Goal: Answer question/provide support: Answer question/provide support

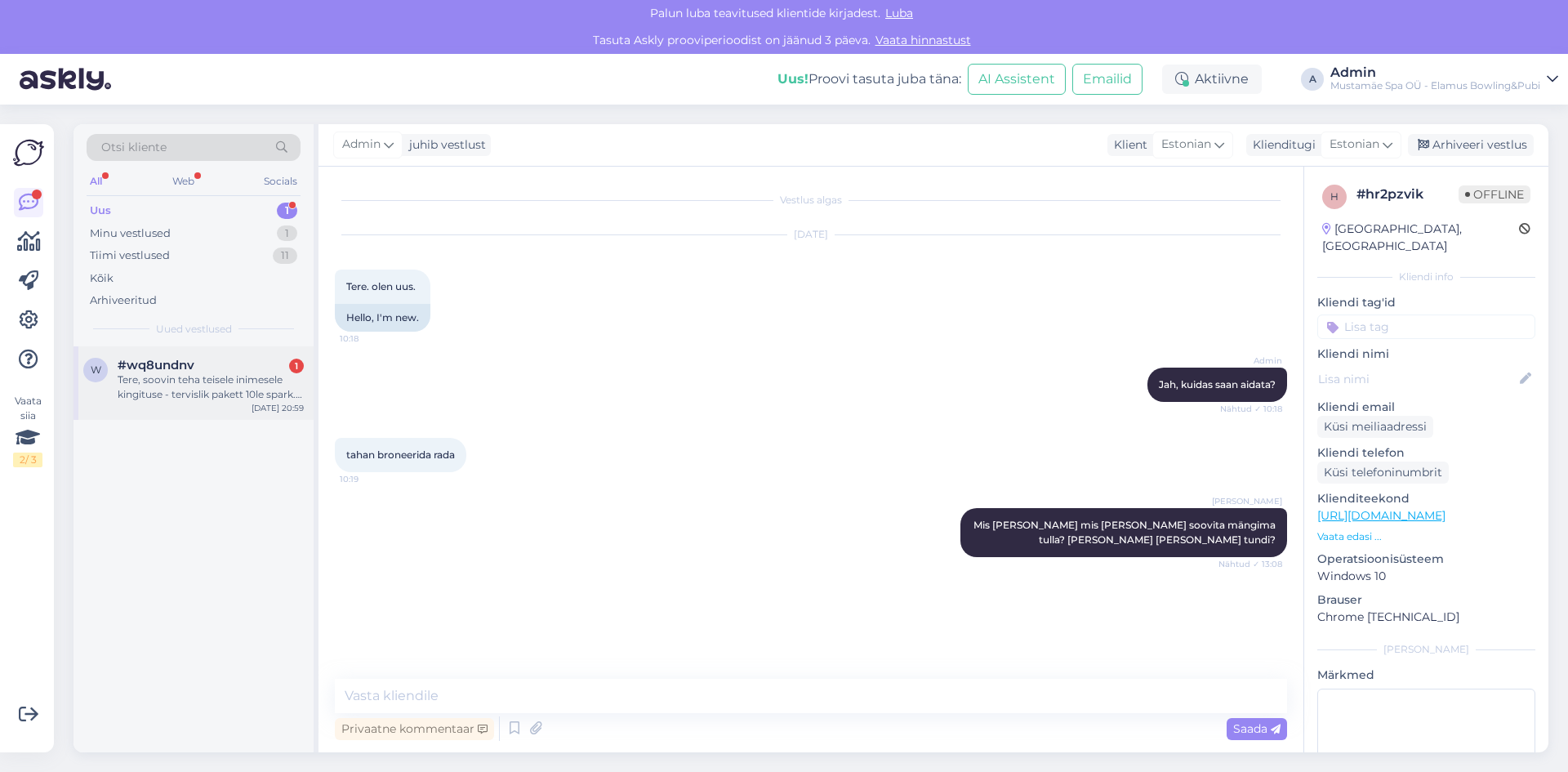
click at [235, 376] on div "Tere, soovin teha teisele inimesele kingituse - tervislik pakett 10le spark. Er…" at bounding box center [210, 387] width 186 height 29
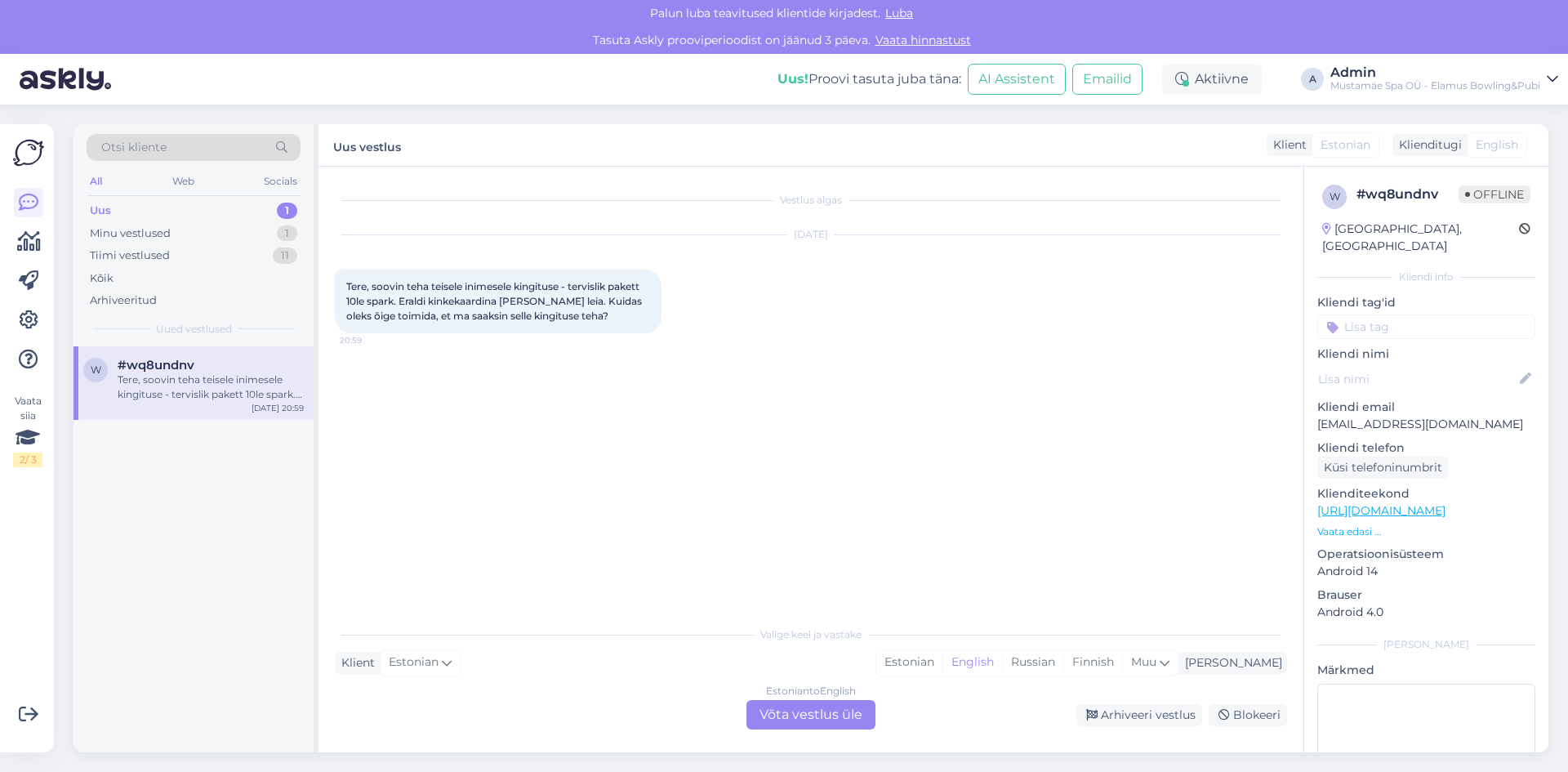
click at [803, 718] on div "Estonian to English Võta vestlus üle" at bounding box center [811, 714] width 129 height 29
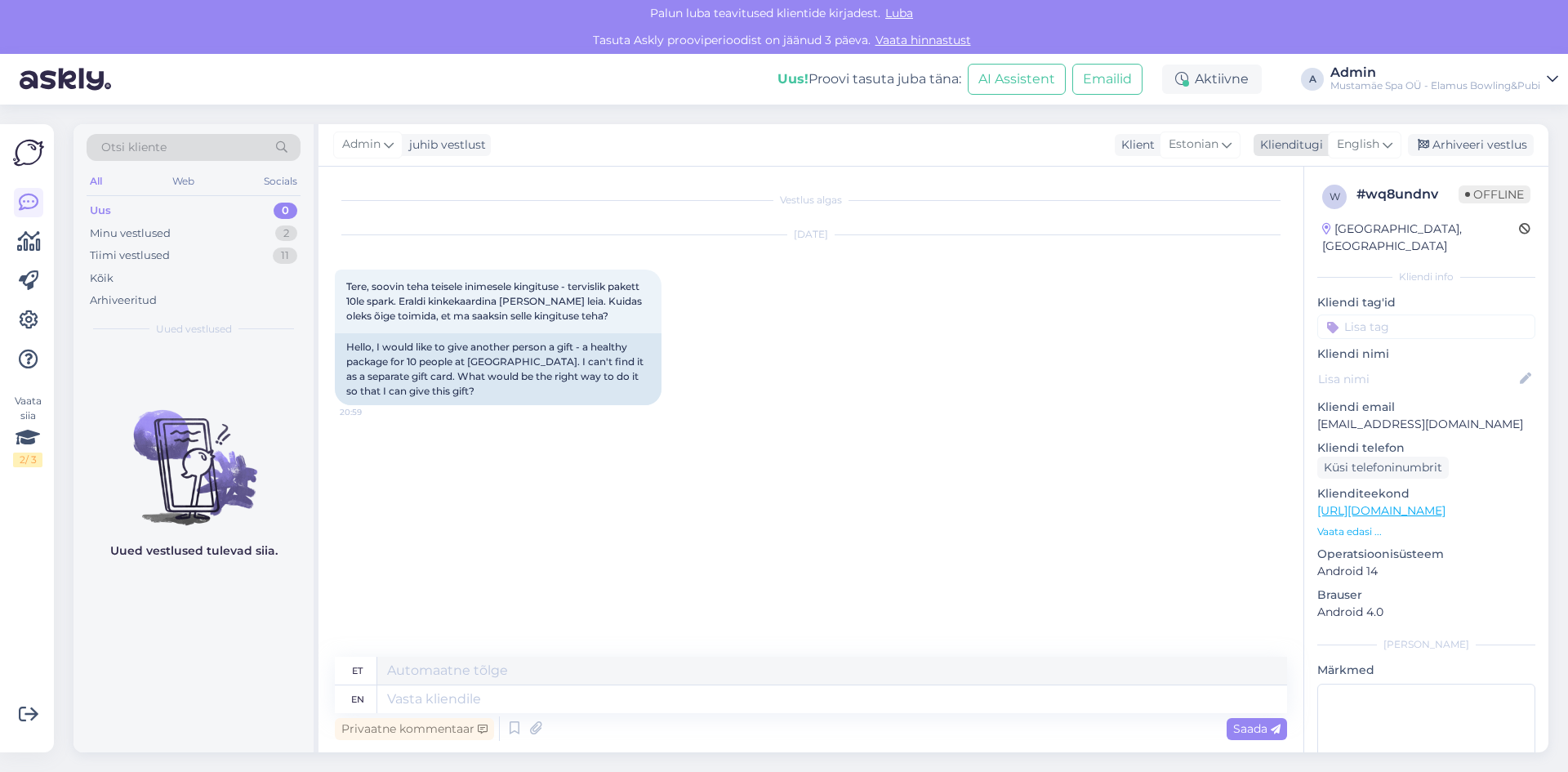
click at [1347, 147] on span "English" at bounding box center [1358, 145] width 42 height 18
click at [1295, 218] on link "Estonian" at bounding box center [1328, 217] width 180 height 26
click at [578, 704] on textarea at bounding box center [811, 695] width 952 height 34
click at [374, 699] on textarea "Tere, saab teha paketi väärtuses elamuskaardi" at bounding box center [811, 695] width 952 height 34
click at [383, 699] on textarea "Tere! saab teha paketi väärtuses elamuskaardi" at bounding box center [811, 695] width 952 height 34
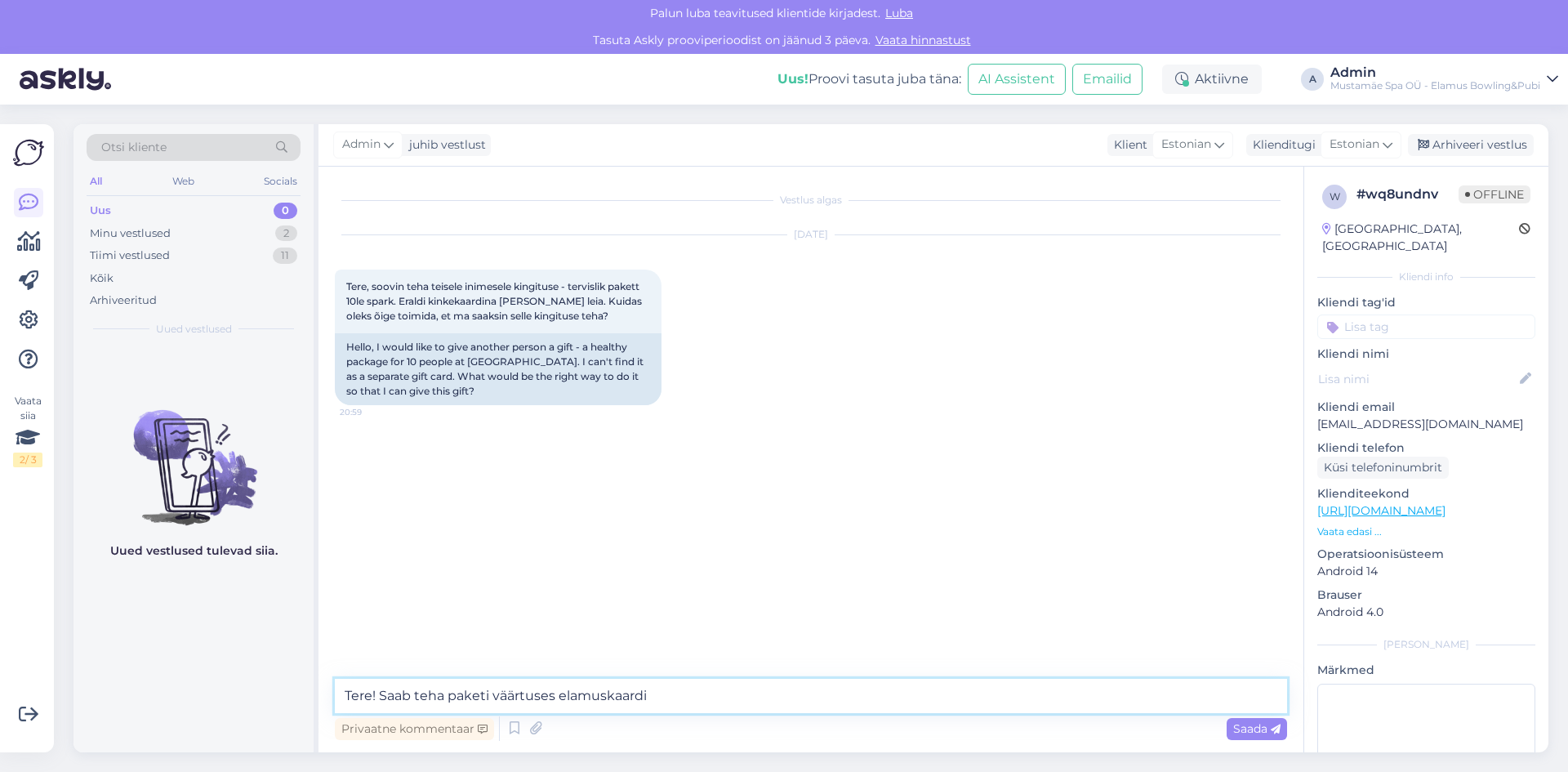
click at [657, 695] on textarea "Tere! Saab teha paketi väärtuses elamuskaardi" at bounding box center [811, 695] width 952 height 34
click at [685, 703] on textarea "Tere! Saab teha paketi väärtuses elamuskaardi, mille saab kätte kohapealt." at bounding box center [811, 695] width 952 height 34
click at [844, 702] on textarea "Tere! Saab teha paketi väärtuses elamuskaardi, mille saab kätte kohapealt." at bounding box center [811, 695] width 952 height 34
click at [386, 690] on textarea "Tere! Saab teha paketi väärtuses elamuskaardi, mille saab kätte kohapealt." at bounding box center [811, 695] width 952 height 34
click at [514, 705] on textarea "Tere! Üks võimalus on aab teha paketi väärtuses elamuskaardi, mille saab kätte …" at bounding box center [811, 695] width 952 height 34
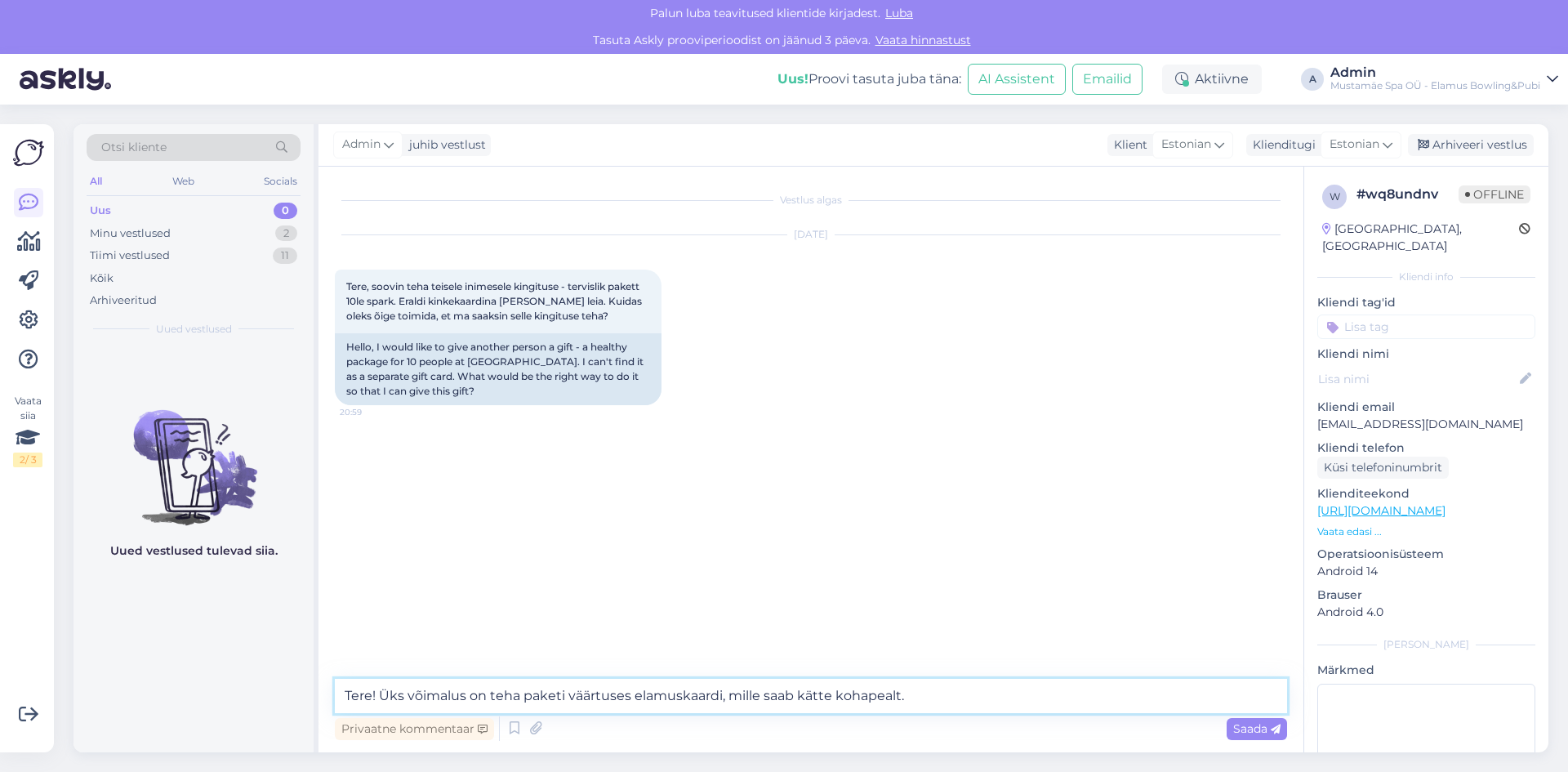
click at [900, 699] on textarea "Tere! Üks võimalus on teha paketi väärtuses elamuskaardi, mille saab kätte koha…" at bounding box center [811, 695] width 952 height 34
click at [865, 696] on textarea "Tere! Üks võimalus on teha paketi väärtuses elamuskaardi, mille saab kätte koha…" at bounding box center [811, 695] width 952 height 34
click at [914, 702] on textarea "Tere! Üks võimalus on teha paketi väärtuses elamuskaardi, mille saab kätte koha…" at bounding box center [811, 695] width 952 height 34
type textarea "Tere! Üks võimalus on teha paketi väärtuses elamuskaardi, mille saab kätte koha…"
click at [1258, 724] on span "Saada" at bounding box center [1257, 729] width 48 height 15
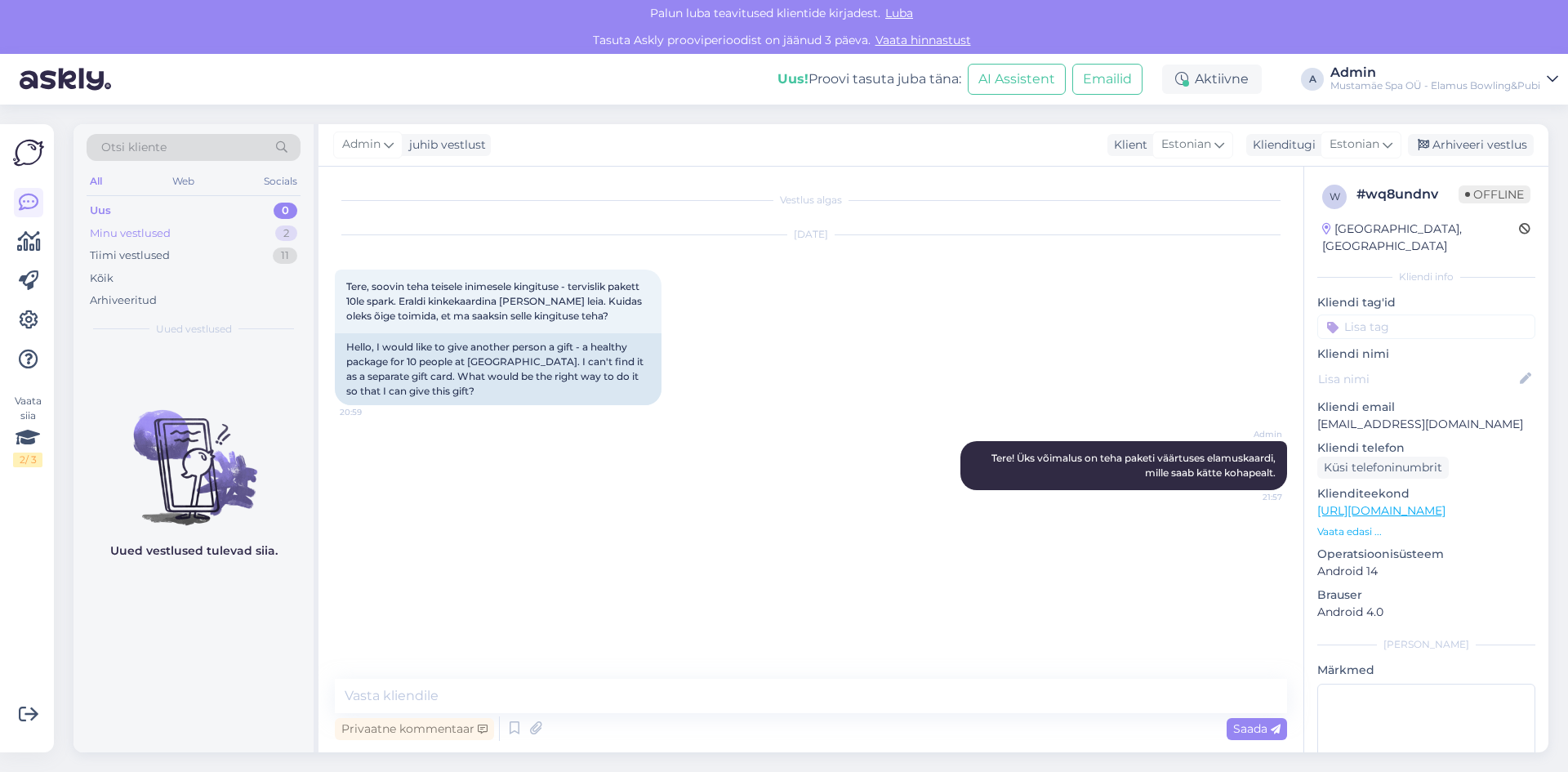
click at [199, 230] on div "Minu vestlused 2" at bounding box center [193, 233] width 214 height 23
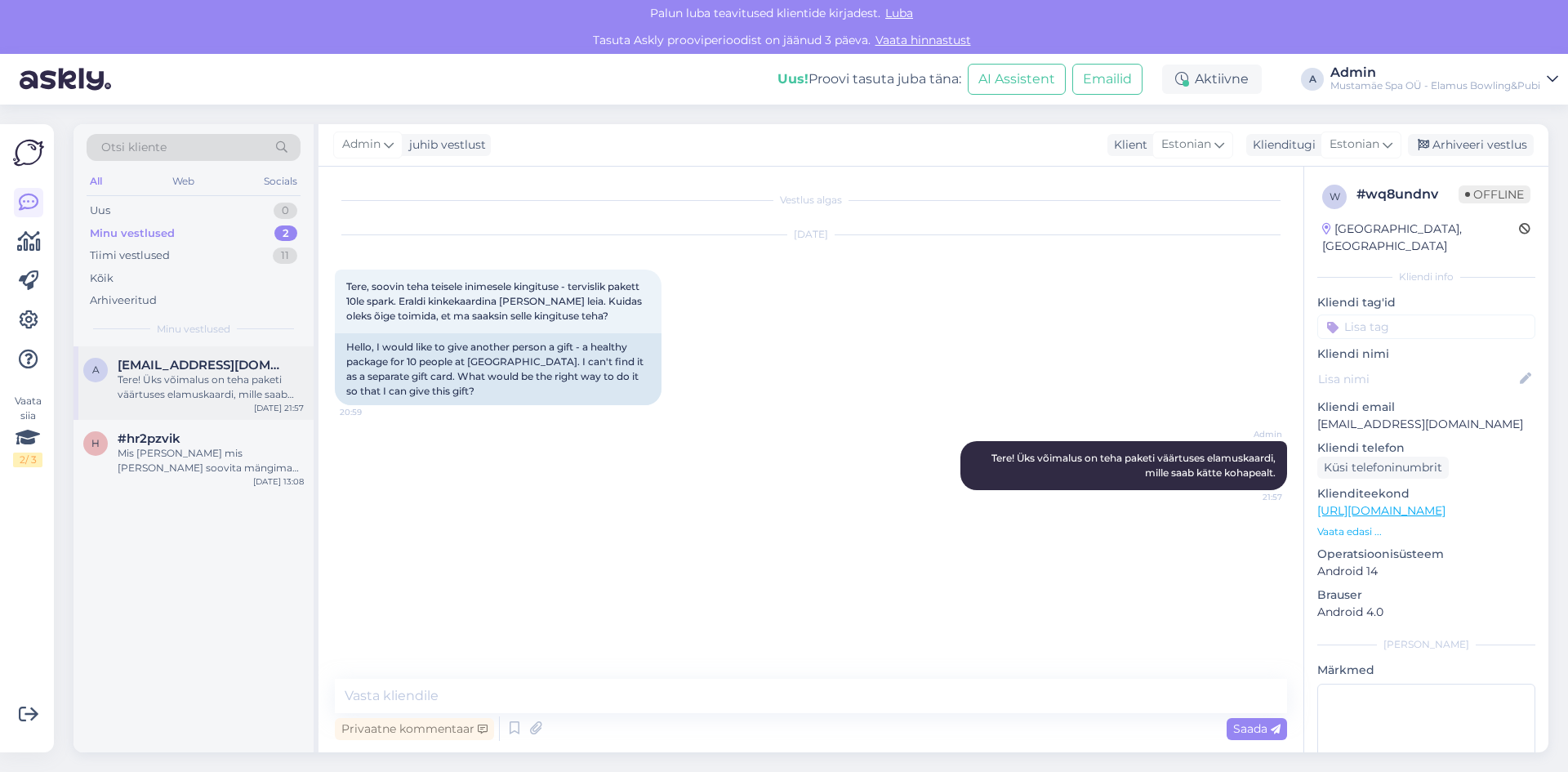
click at [178, 373] on div "Tere! Üks võimalus on teha paketi väärtuses elamuskaardi, mille saab kätte koha…" at bounding box center [210, 387] width 186 height 29
click at [179, 450] on div "Mis [PERSON_NAME] mis [PERSON_NAME] soovita mängima tulla? [PERSON_NAME] [PERSO…" at bounding box center [210, 461] width 186 height 29
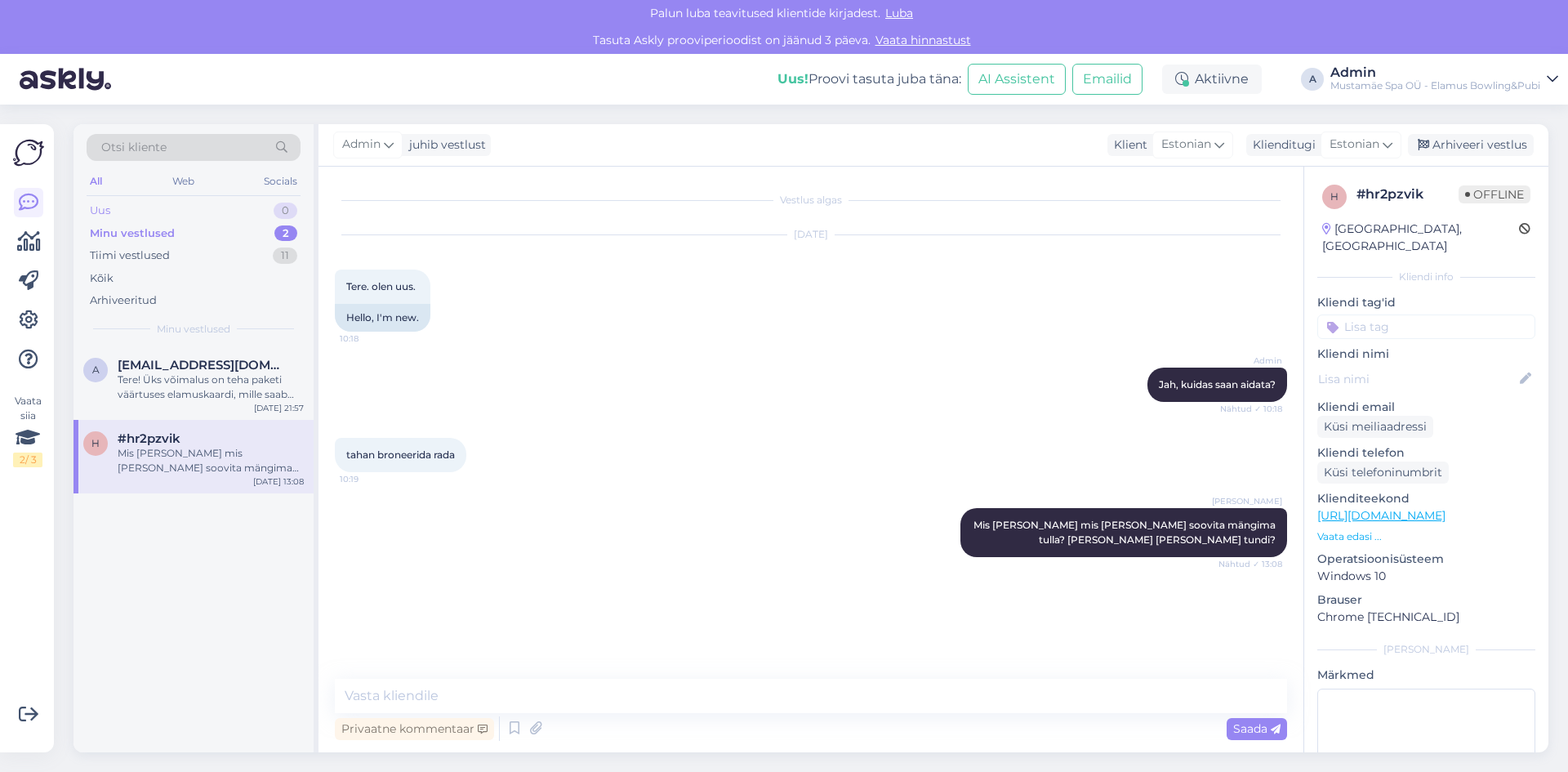
click at [173, 214] on div "Uus 0" at bounding box center [193, 210] width 214 height 23
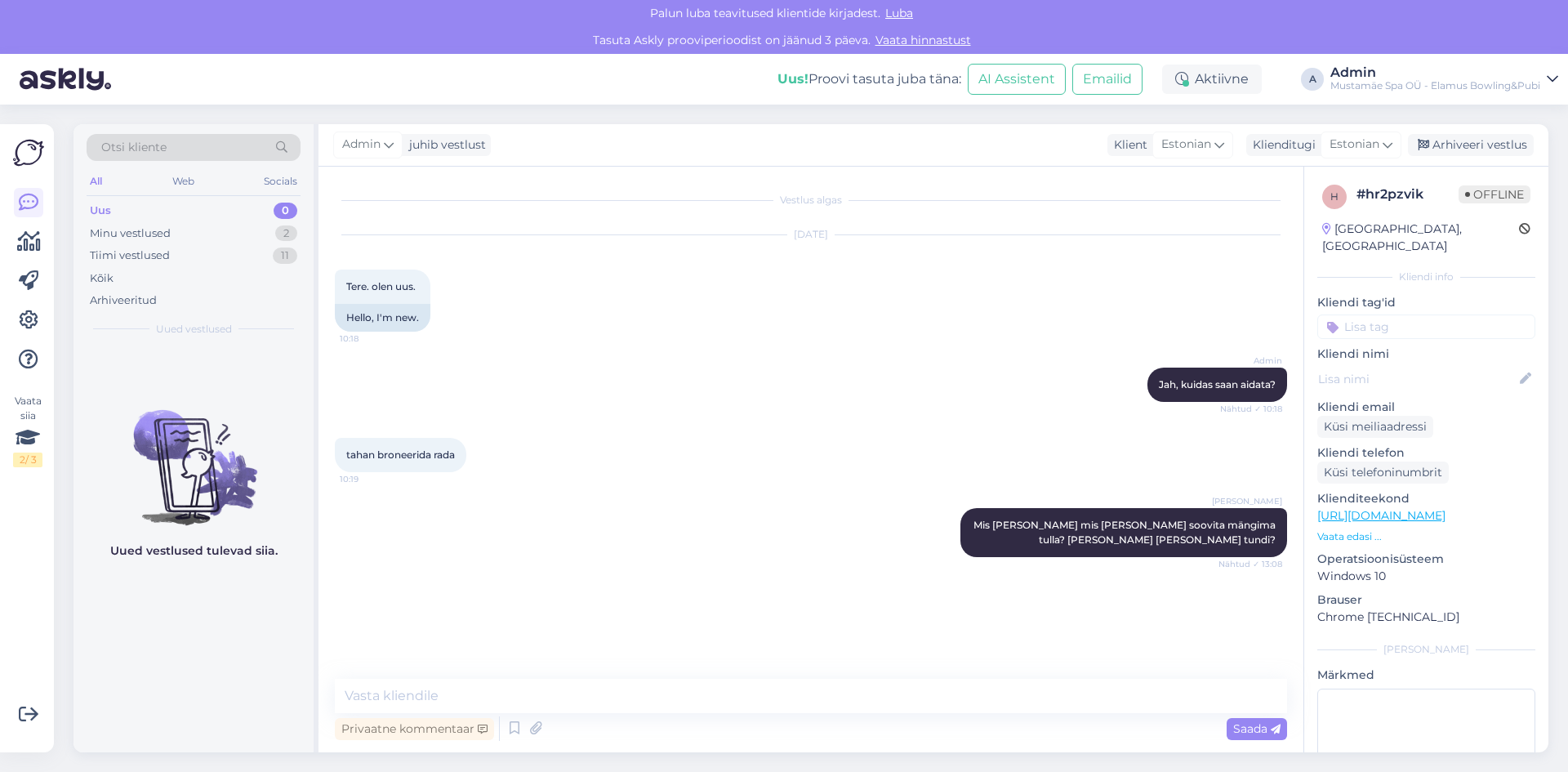
click at [190, 207] on div "Uus 0" at bounding box center [193, 210] width 214 height 23
click at [100, 209] on div "Uus" at bounding box center [100, 211] width 21 height 17
click at [120, 239] on div "Minu vestlused" at bounding box center [130, 234] width 81 height 17
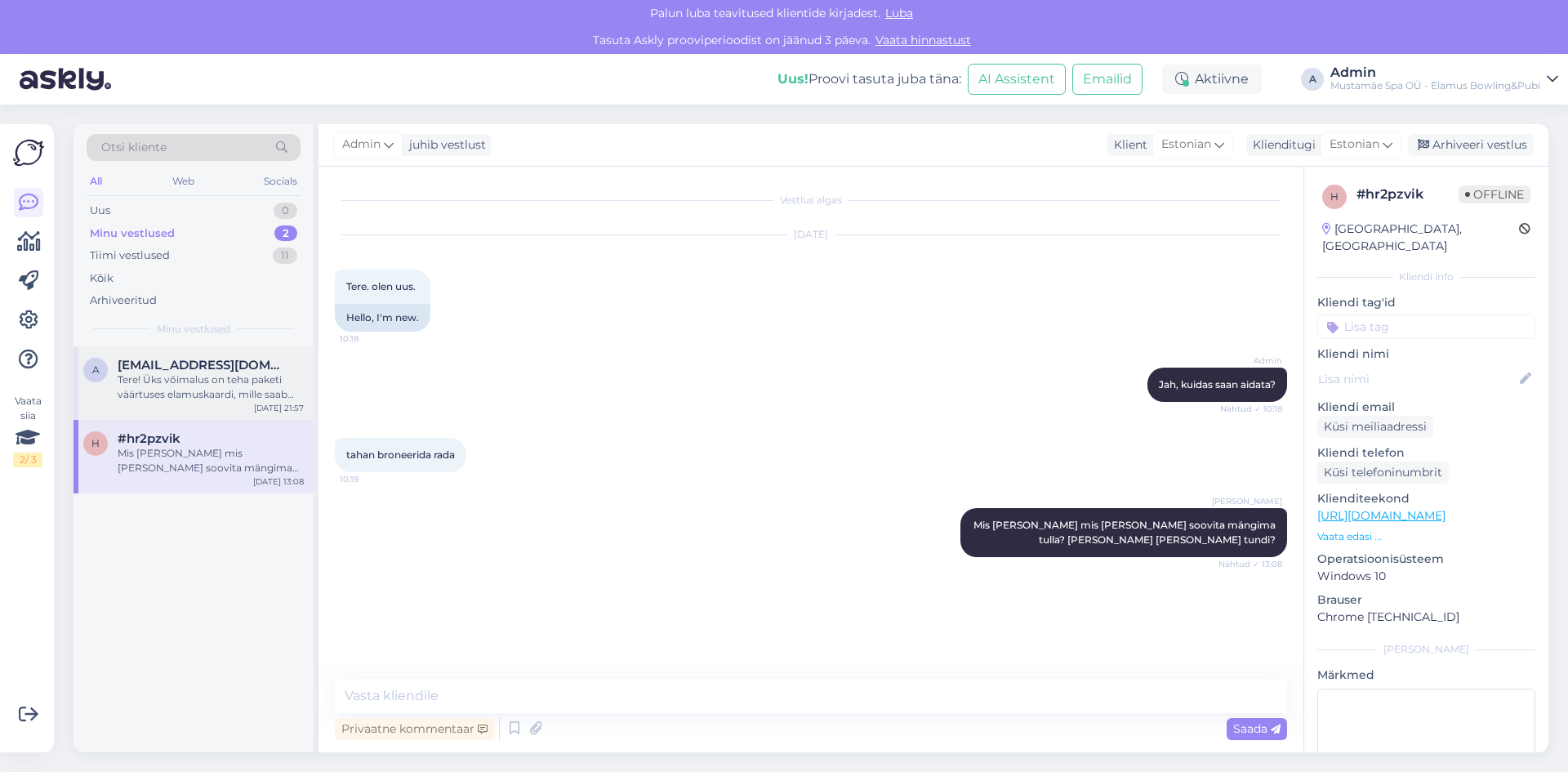
click at [144, 378] on div "Tere! Üks võimalus on teha paketi väärtuses elamuskaardi, mille saab kätte koha…" at bounding box center [210, 387] width 186 height 29
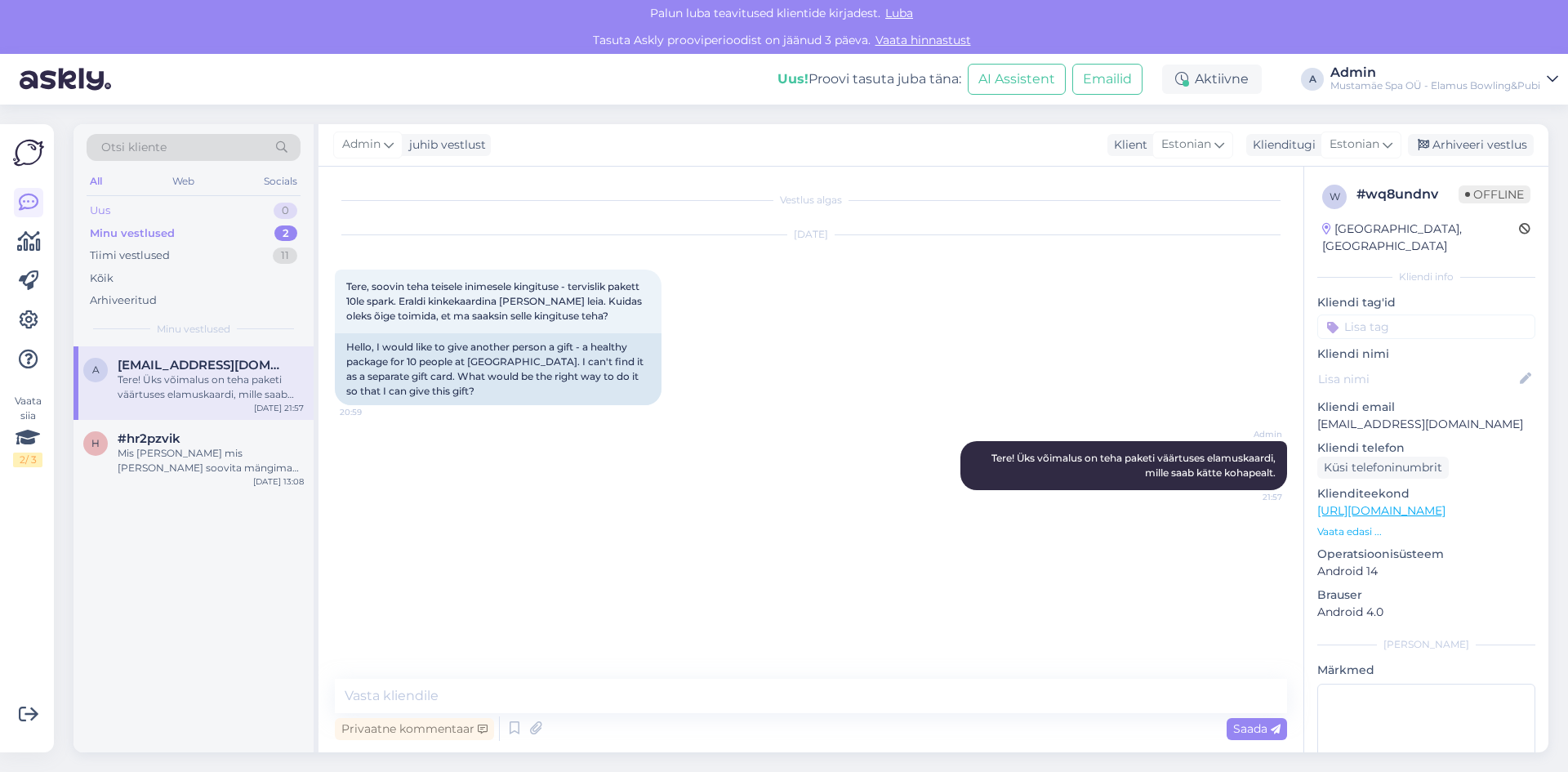
click at [107, 205] on div "Uus" at bounding box center [100, 211] width 20 height 17
